Goal: Task Accomplishment & Management: Manage account settings

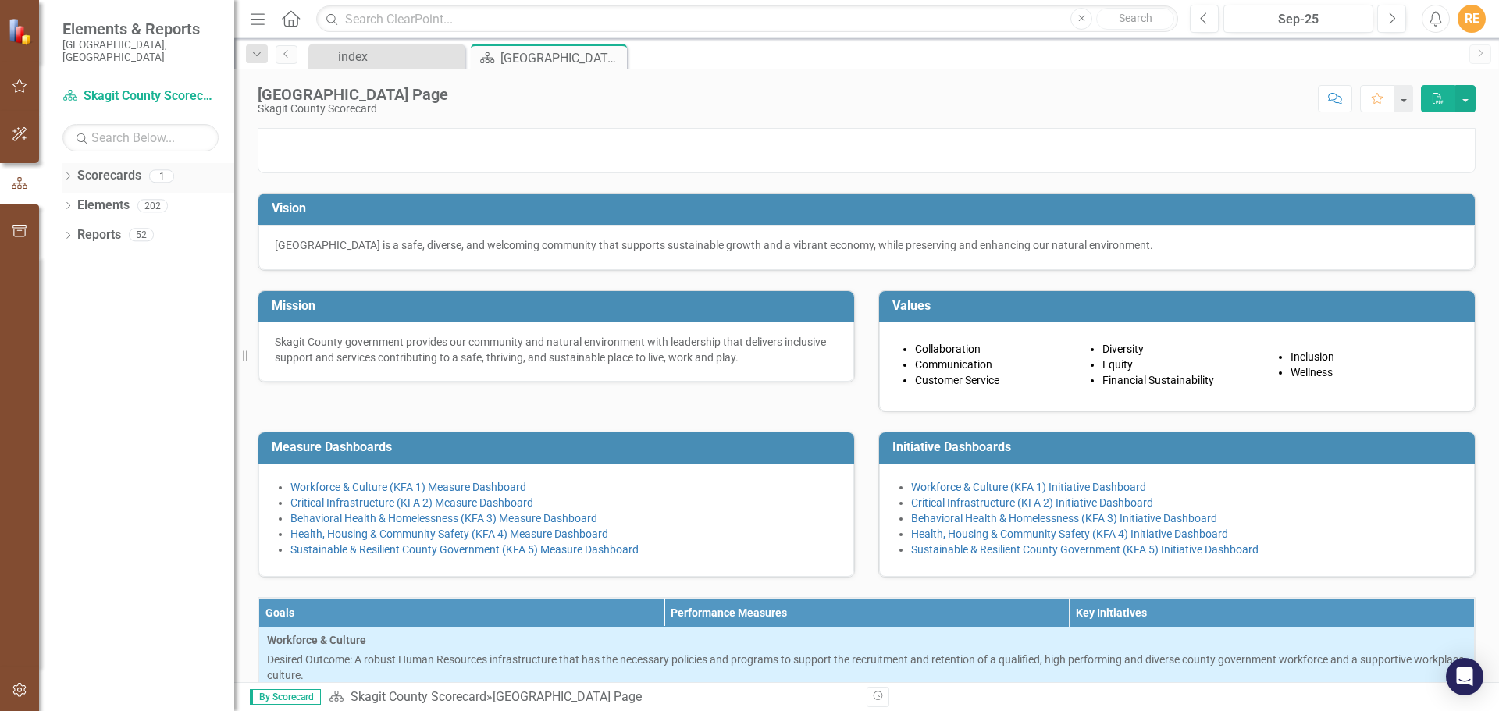
click at [68, 173] on icon "Dropdown" at bounding box center [67, 177] width 11 height 9
click at [105, 197] on link "Skagit County Scorecard" at bounding box center [160, 206] width 148 height 18
click at [130, 197] on link "Skagit County Scorecard" at bounding box center [160, 206] width 148 height 18
click at [121, 169] on link "Scorecards" at bounding box center [109, 176] width 64 height 18
click at [66, 233] on icon "Dropdown" at bounding box center [67, 237] width 11 height 9
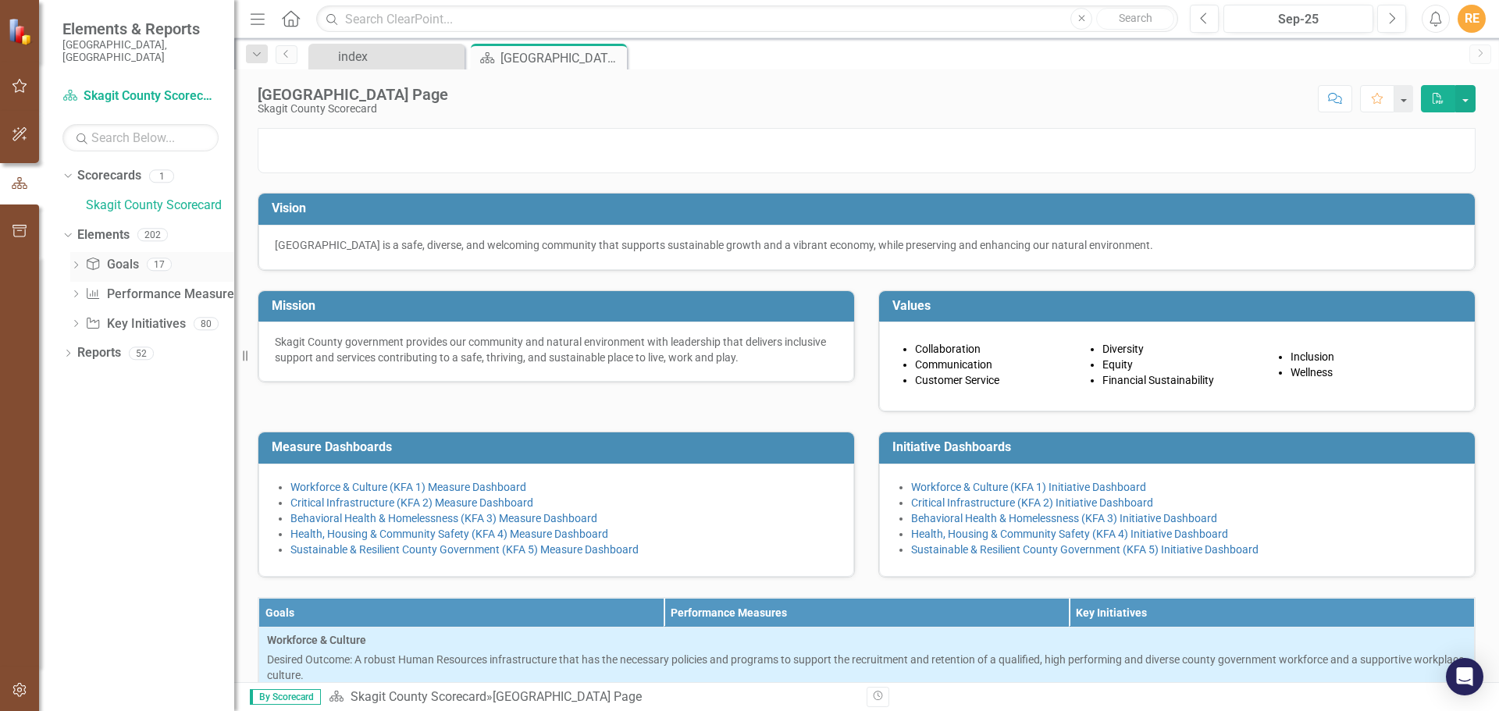
click at [77, 262] on icon "Dropdown" at bounding box center [75, 266] width 11 height 9
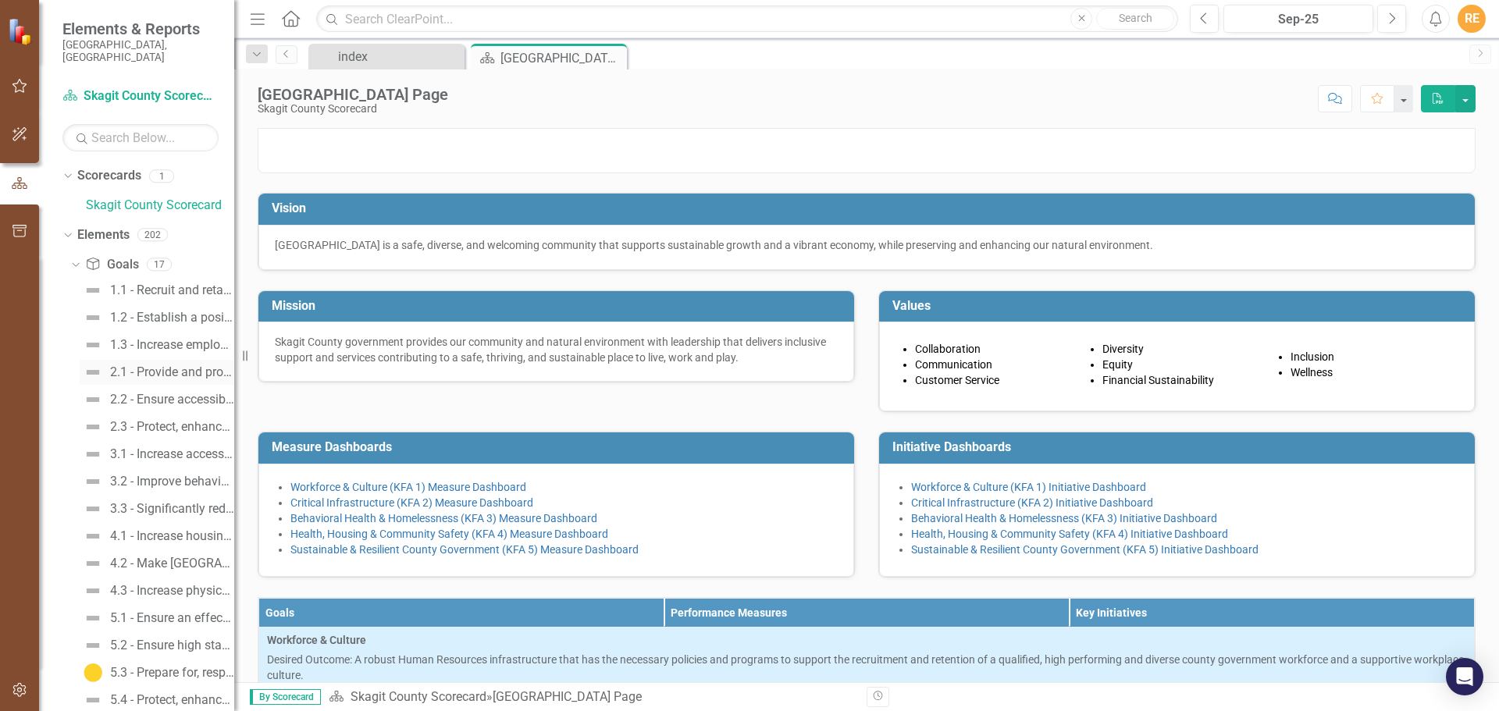
scroll to position [111, 0]
click at [149, 555] on div "5.3 - Prepare for, respond to, and recover from disasters, events, incidents, a…" at bounding box center [172, 562] width 124 height 14
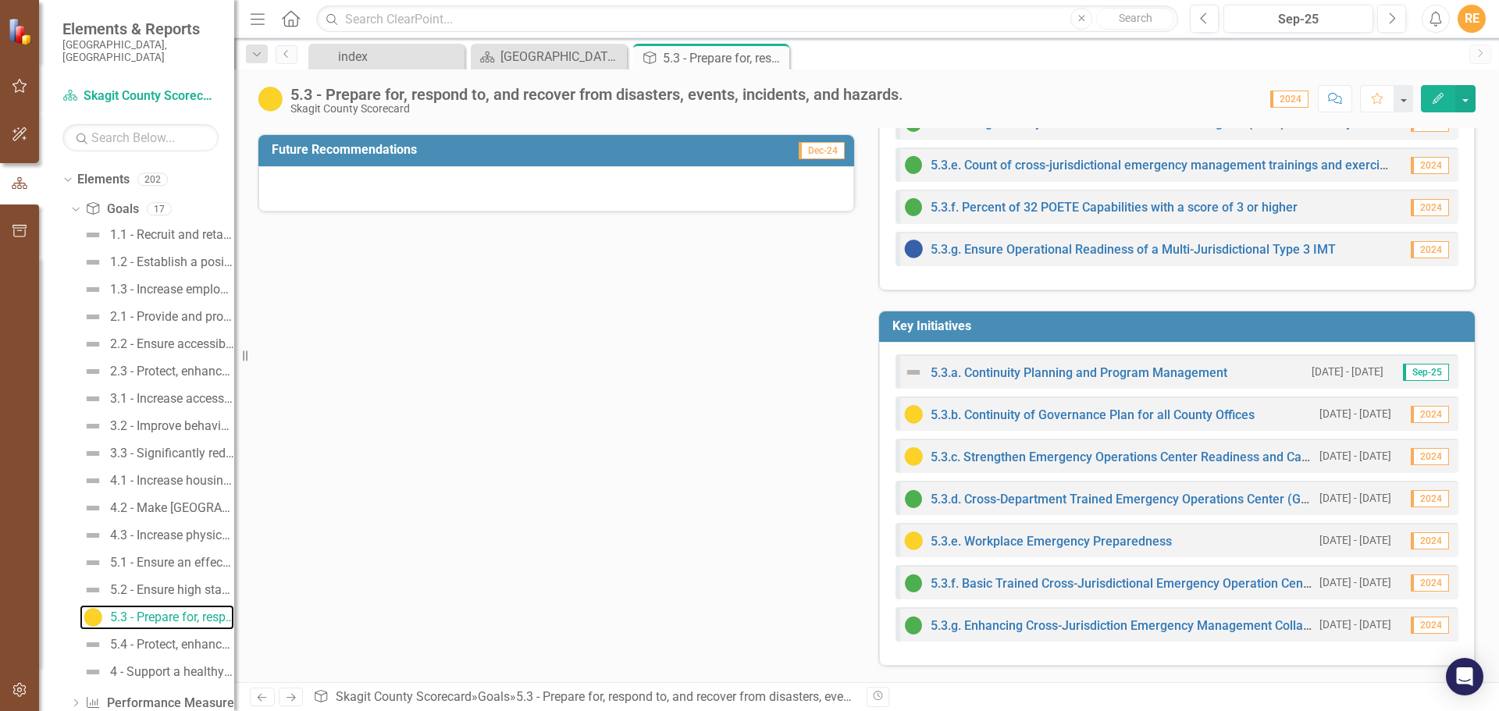
scroll to position [111, 0]
click at [140, 582] on div "5.4 - Protect, enhance, and provide responsible stewardship and sustainability …" at bounding box center [172, 589] width 124 height 14
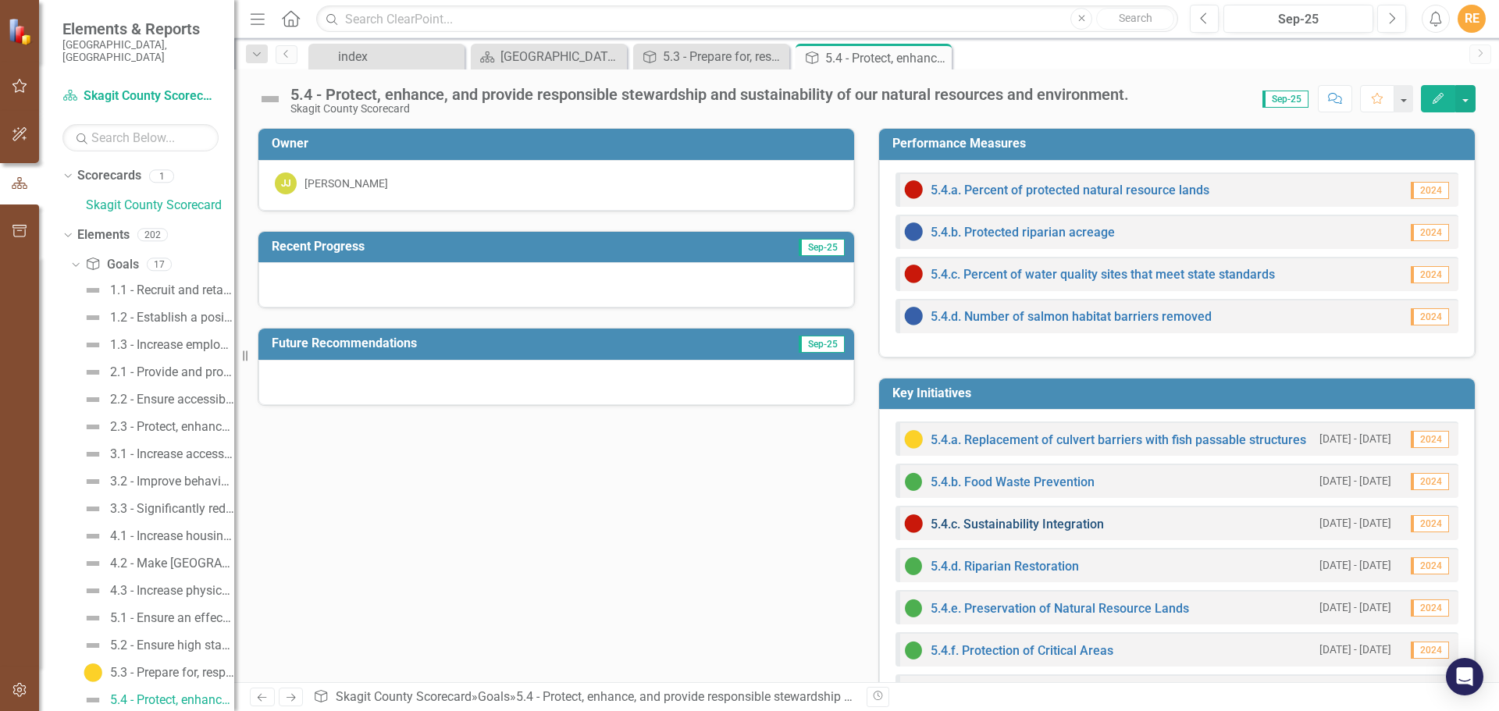
click at [1004, 523] on link "5.4.c. Sustainability Integration" at bounding box center [1017, 524] width 173 height 15
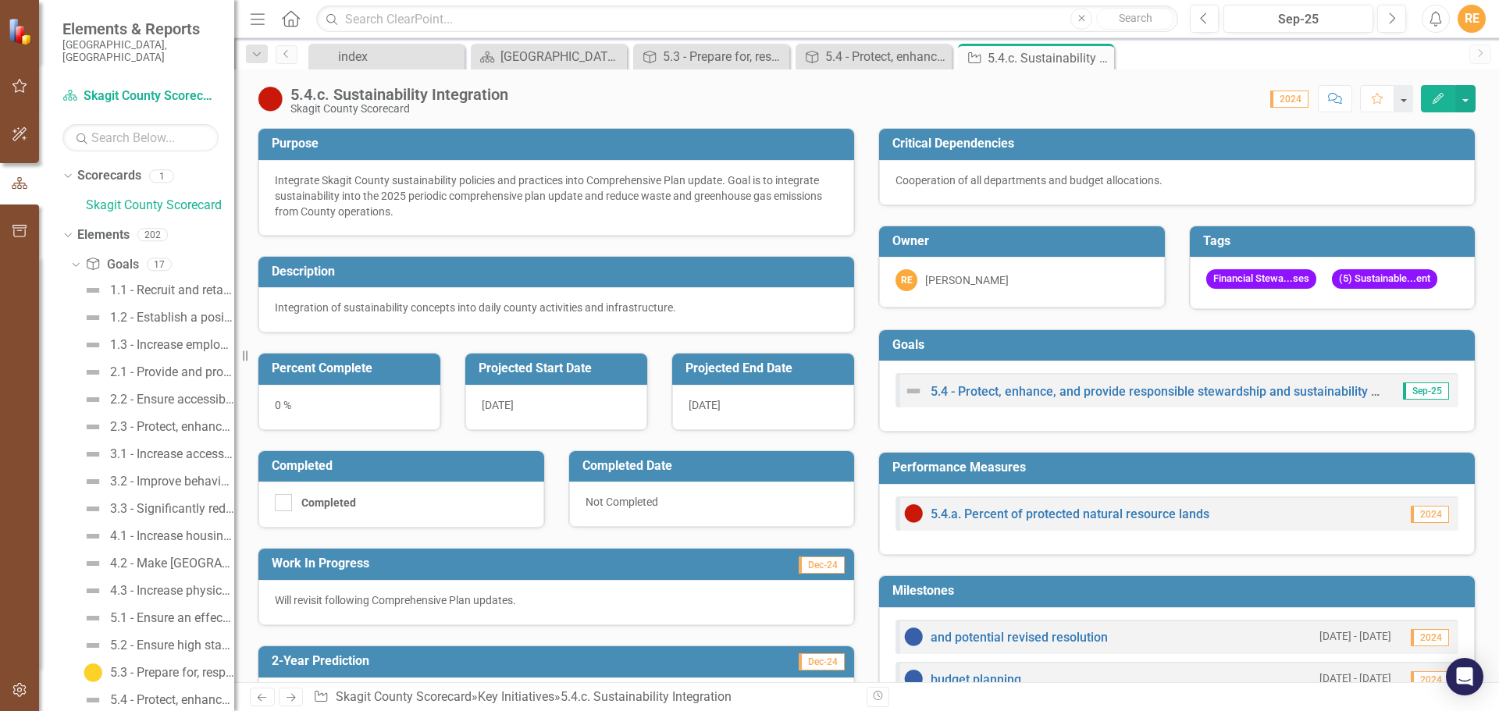
click at [988, 177] on div "Cooperation of all departments and budget allocations." at bounding box center [1177, 181] width 563 height 16
click at [678, 191] on div "Integrate Skagit County sustainability policies and practices into Comprehensiv…" at bounding box center [556, 196] width 563 height 47
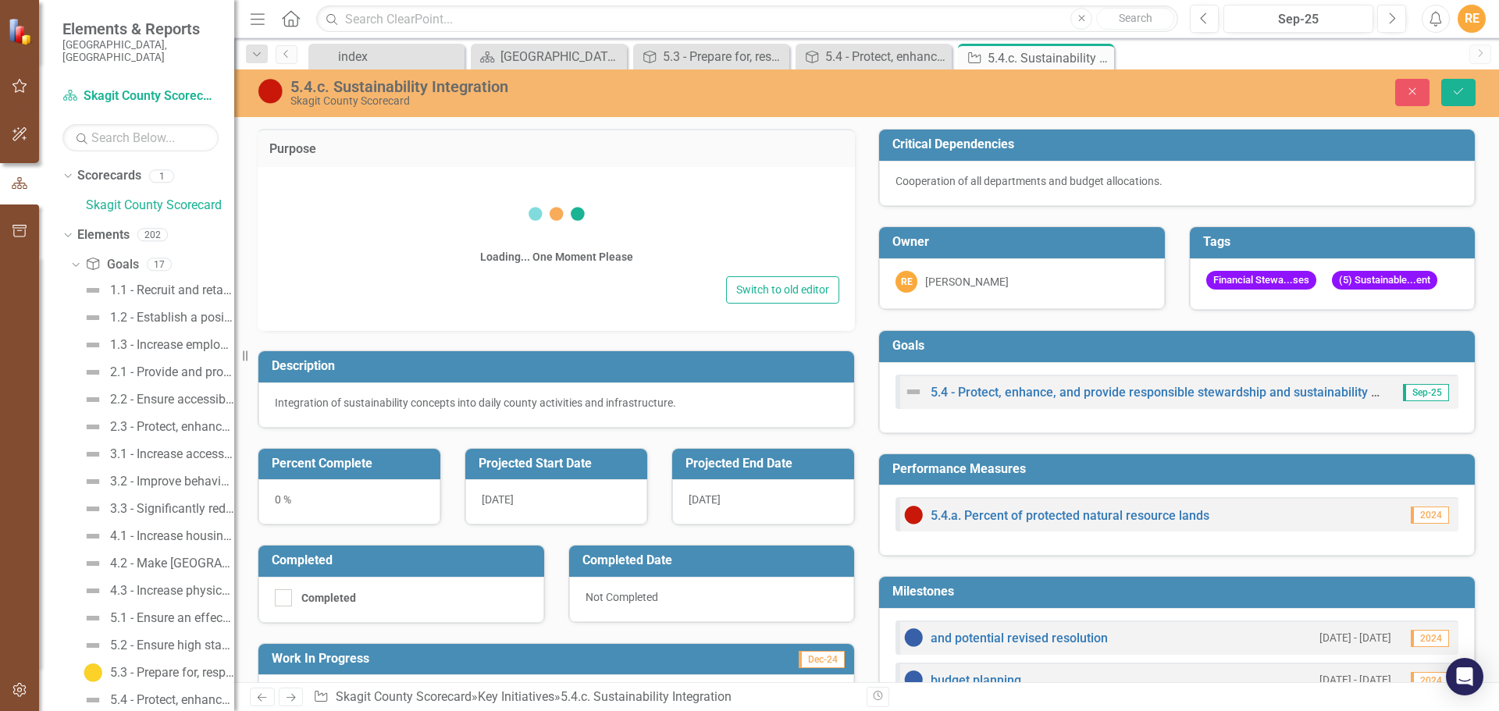
click at [678, 191] on div "Loading... One Moment Please" at bounding box center [556, 228] width 566 height 90
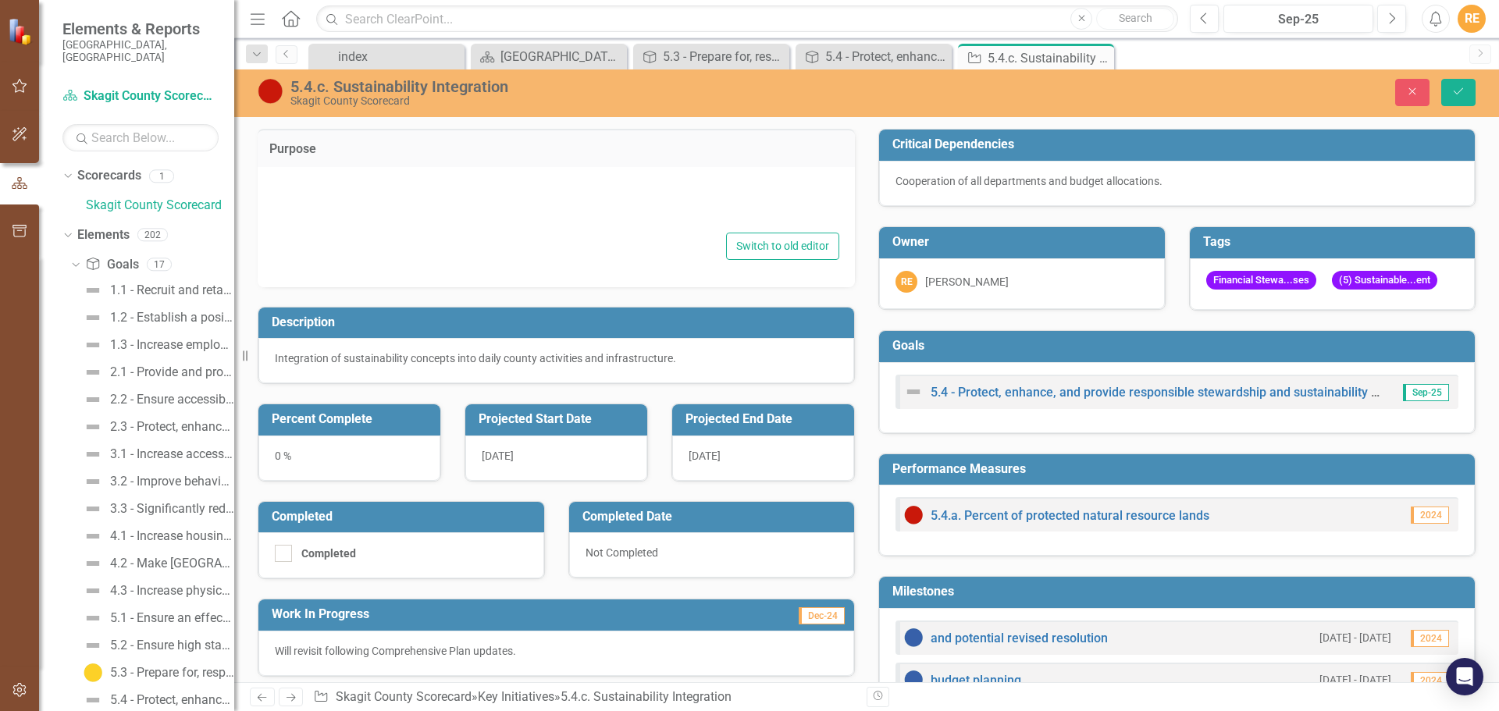
type textarea "Integrate Skagit County sustainability policies and practices into Comprehensiv…"
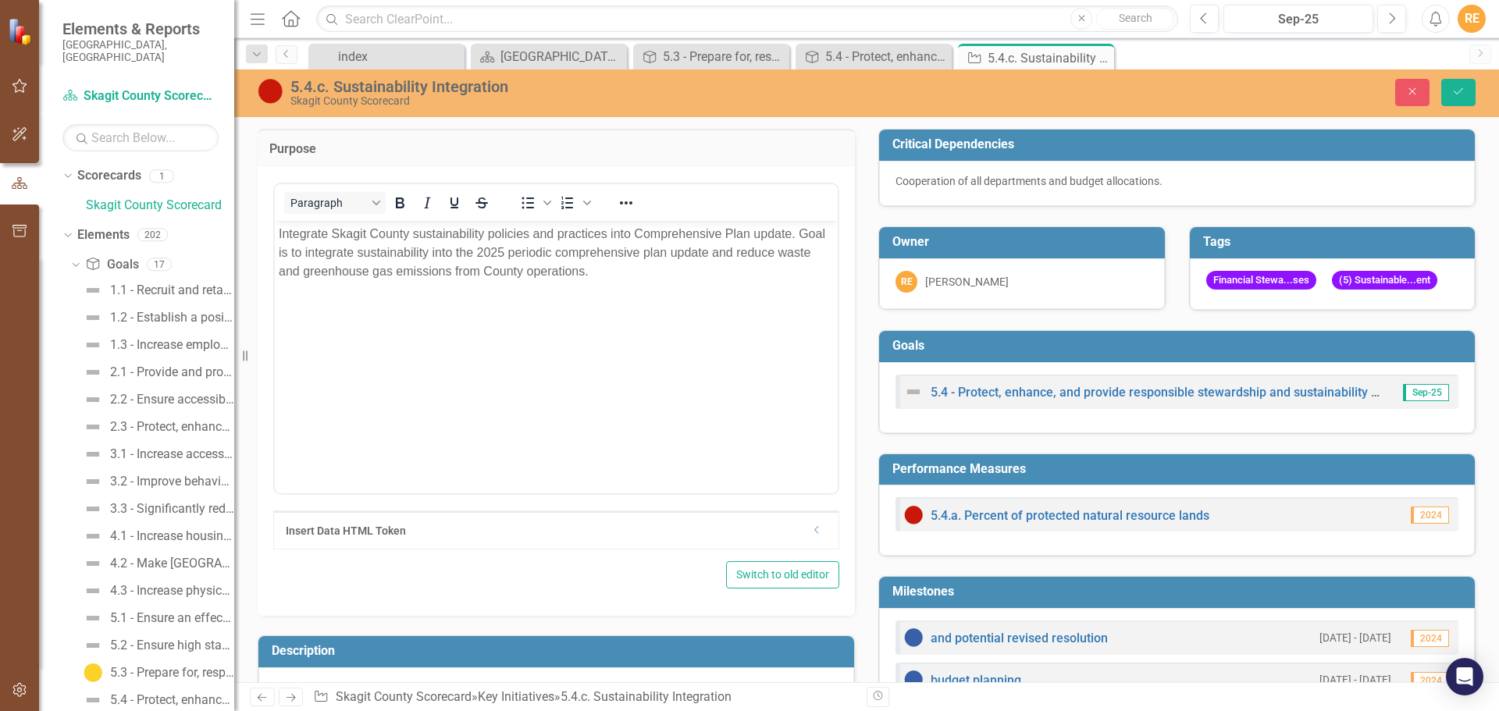
click at [547, 276] on p "Integrate Skagit County sustainability policies and practices into Comprehensiv…" at bounding box center [556, 252] width 555 height 56
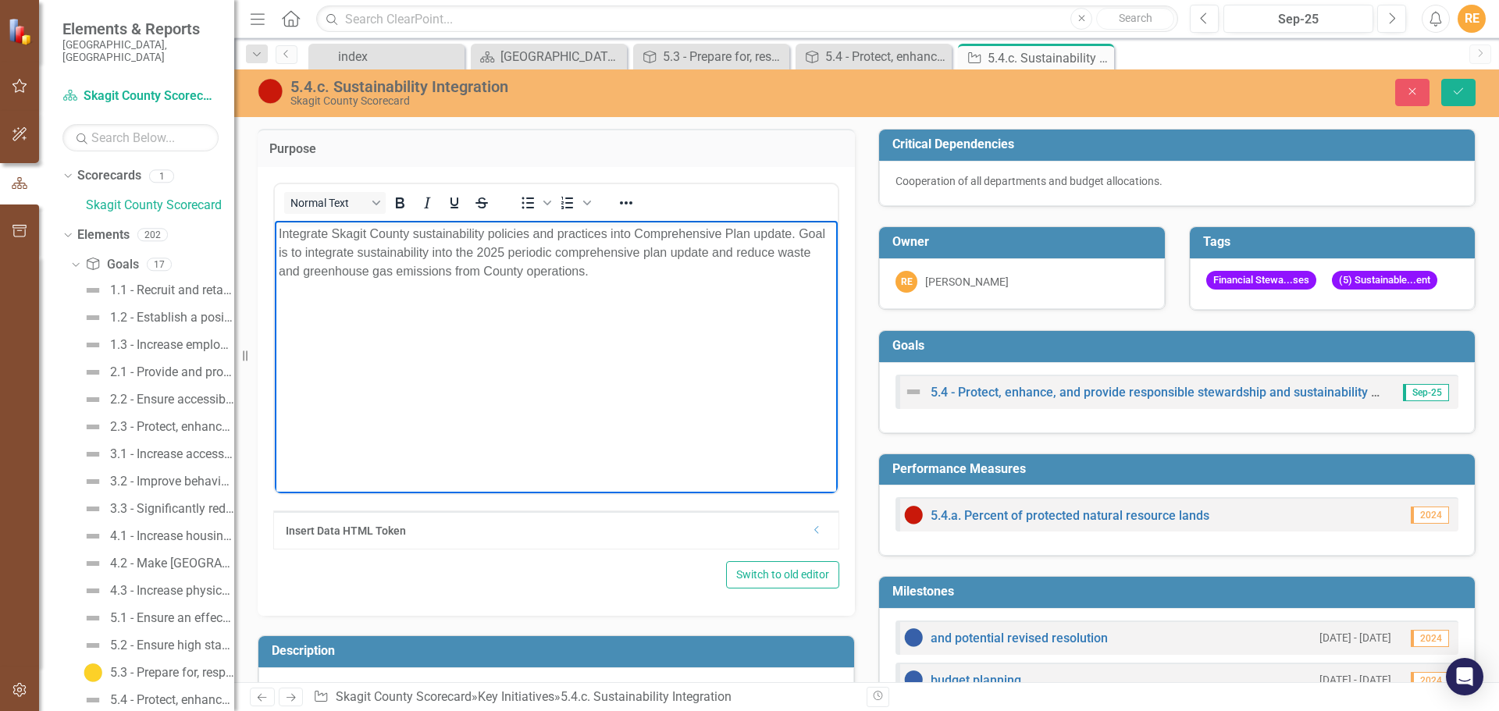
click at [597, 278] on p "Integrate Skagit County sustainability policies and practices into Comprehensiv…" at bounding box center [556, 252] width 555 height 56
click at [1408, 98] on button "Close" at bounding box center [1412, 92] width 34 height 27
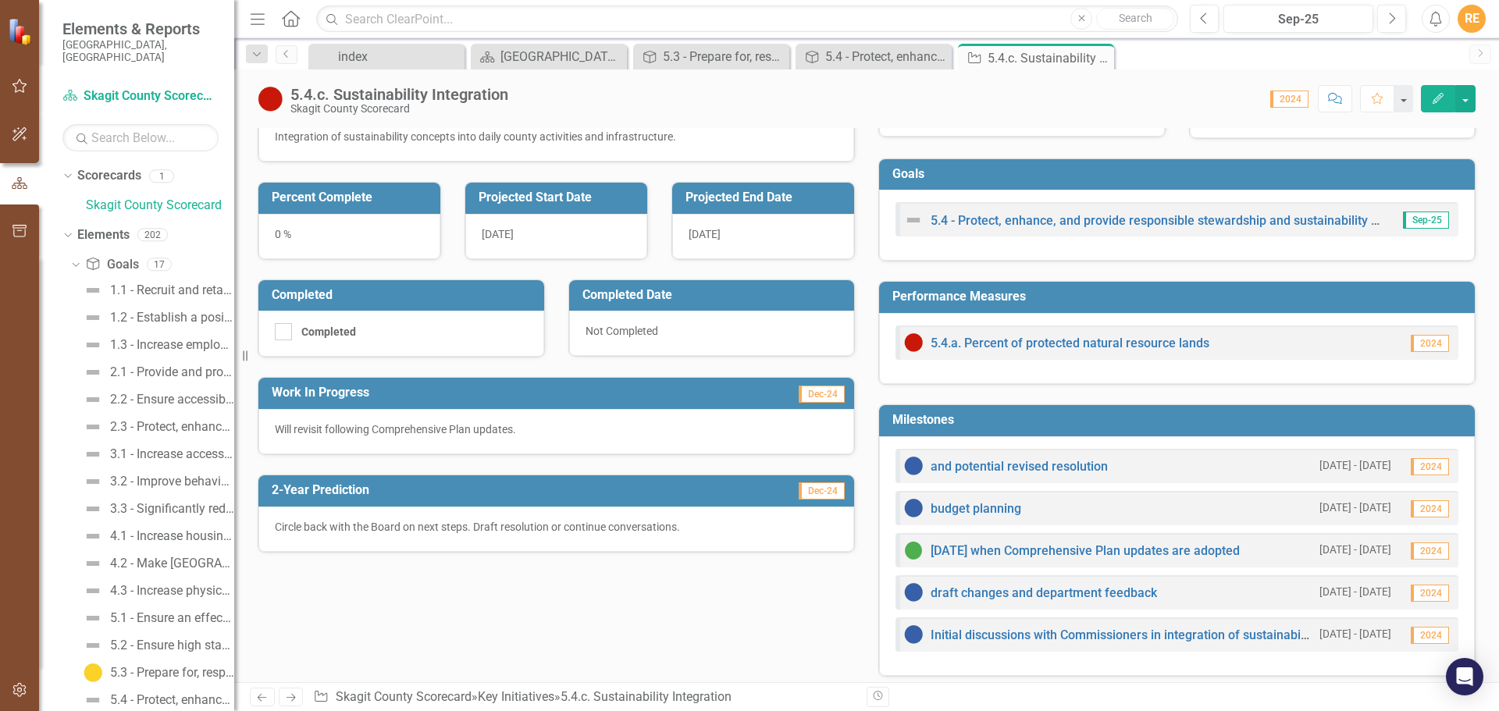
scroll to position [215, 0]
